Goal: Task Accomplishment & Management: Use online tool/utility

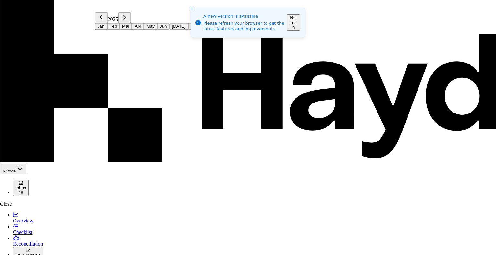
click at [188, 30] on button "Aug" at bounding box center [194, 26] width 13 height 7
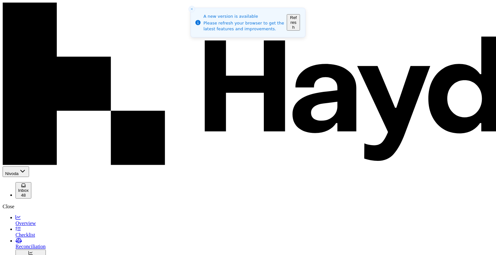
scroll to position [21, 0]
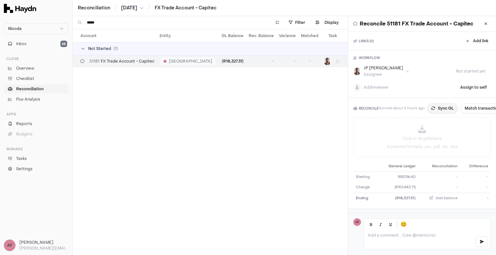
click at [440, 109] on button "Sync GL" at bounding box center [442, 108] width 31 height 10
